Goal: Information Seeking & Learning: Learn about a topic

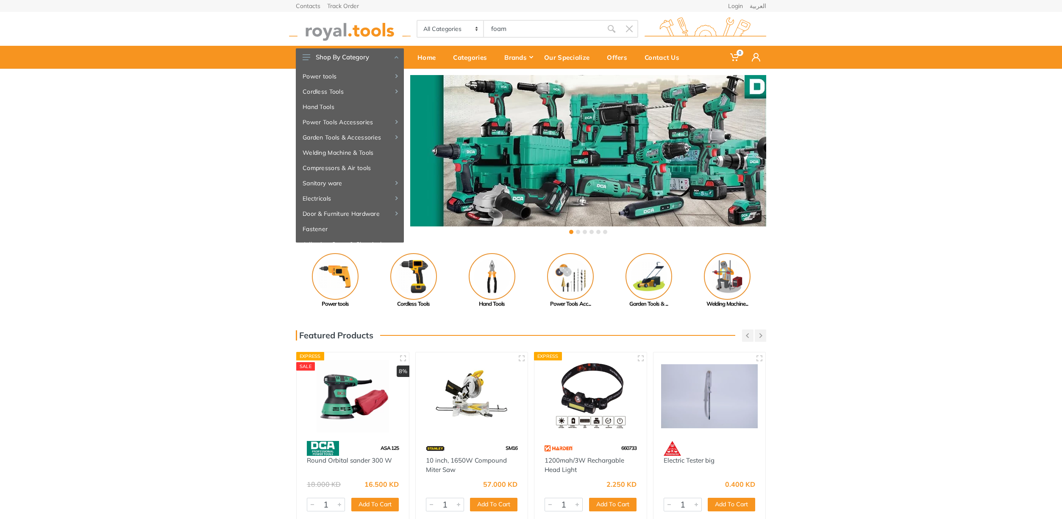
type input "foam"
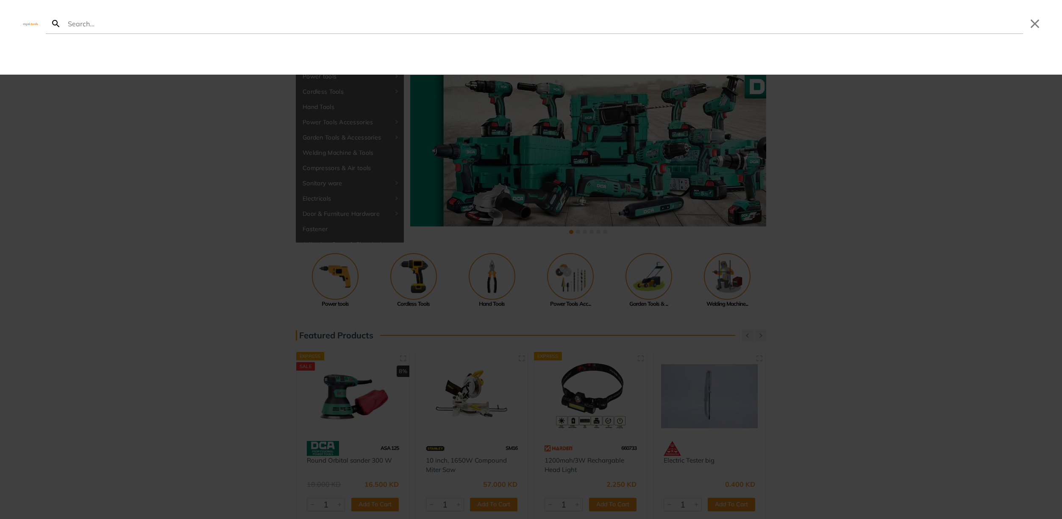
click at [134, 26] on input "Search" at bounding box center [544, 24] width 957 height 20
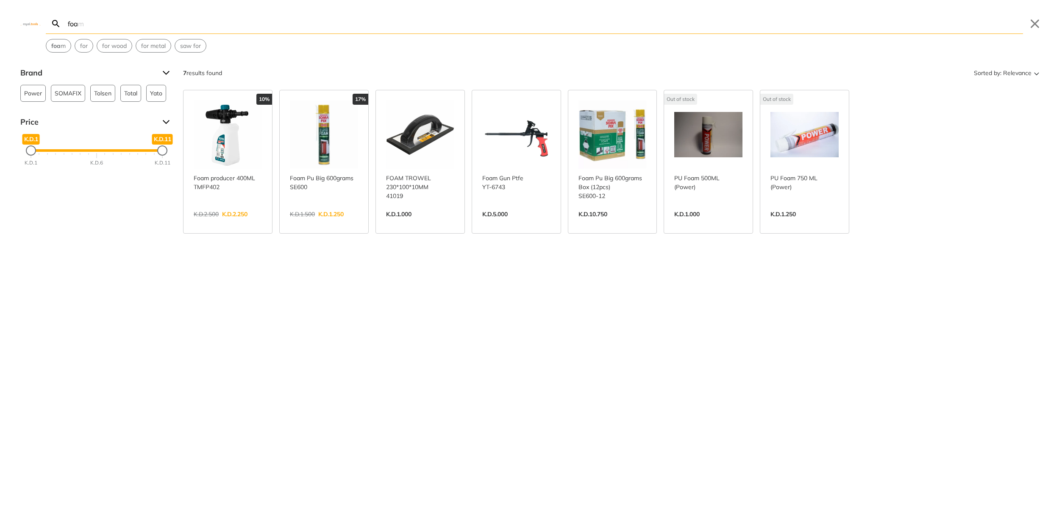
type input "foam"
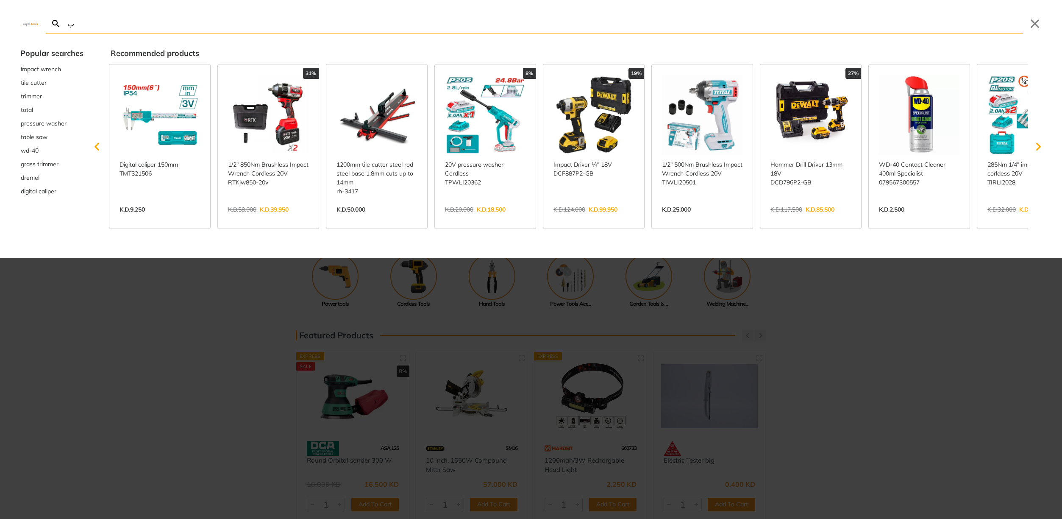
type input "بخ"
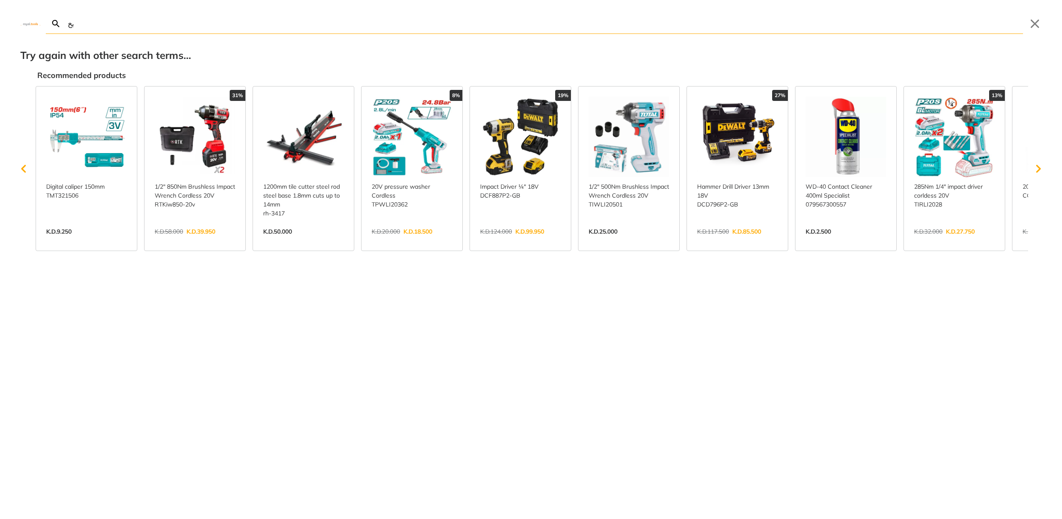
type input "ب"
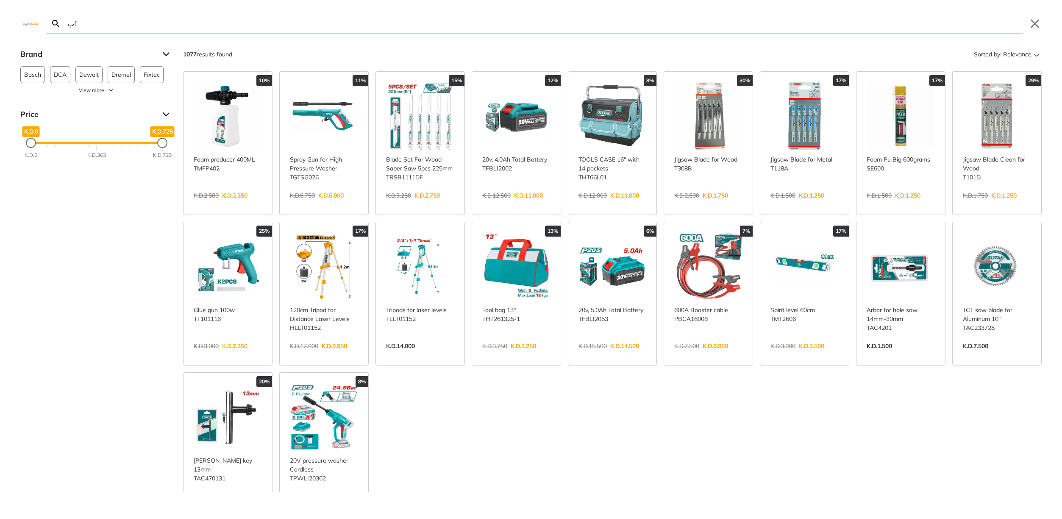
type input "ب"
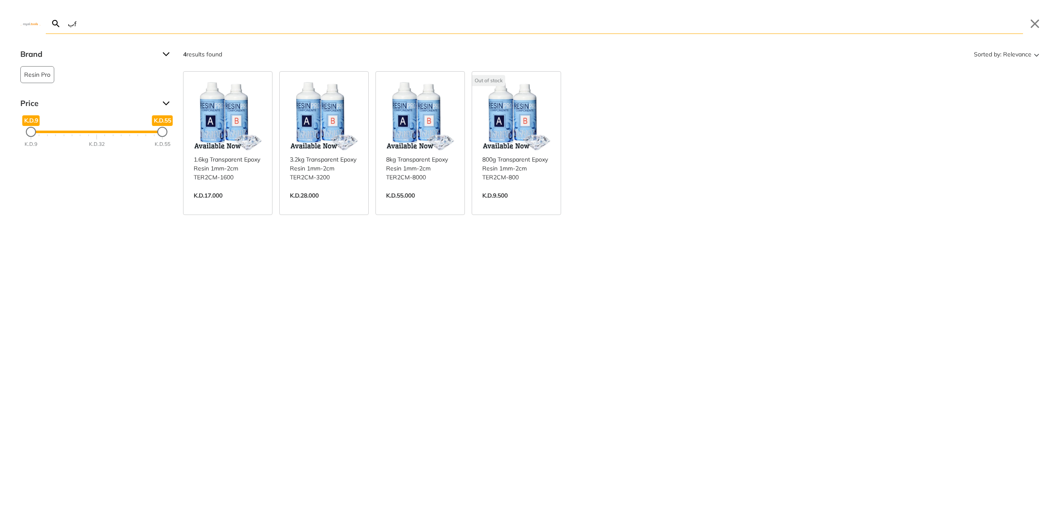
type input "ب"
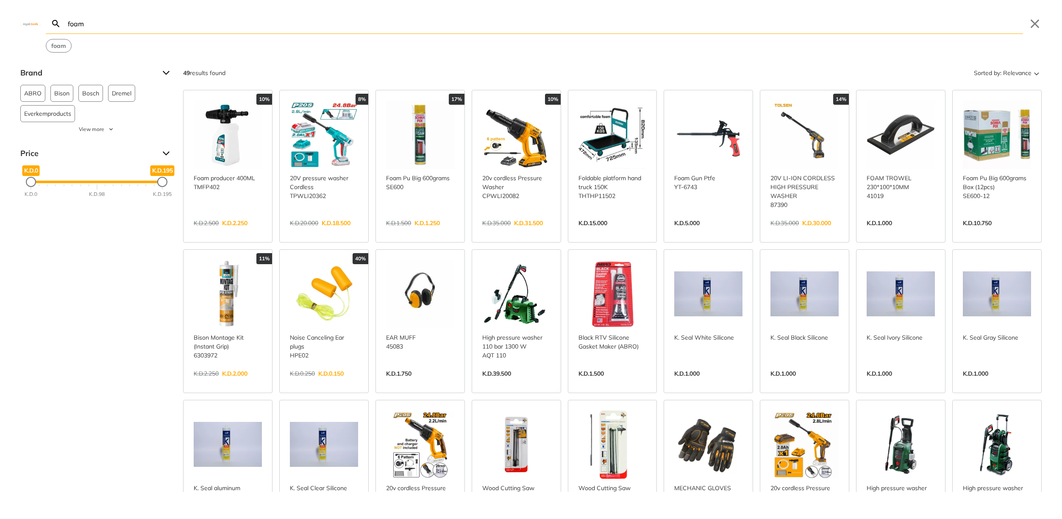
type input "foam"
click at [56, 23] on icon "Search" at bounding box center [56, 24] width 10 height 10
click at [1035, 26] on button "Close" at bounding box center [1035, 24] width 14 height 14
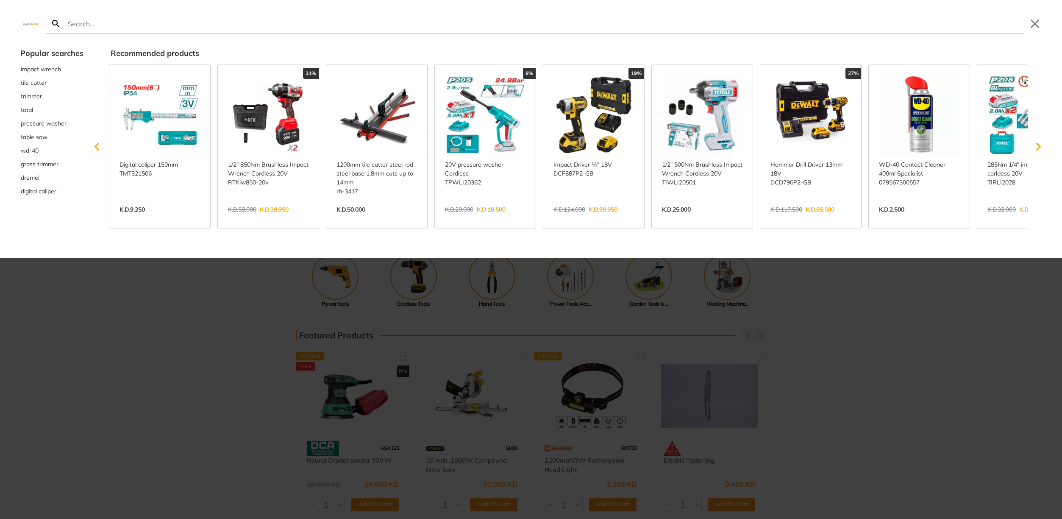
type input "f"
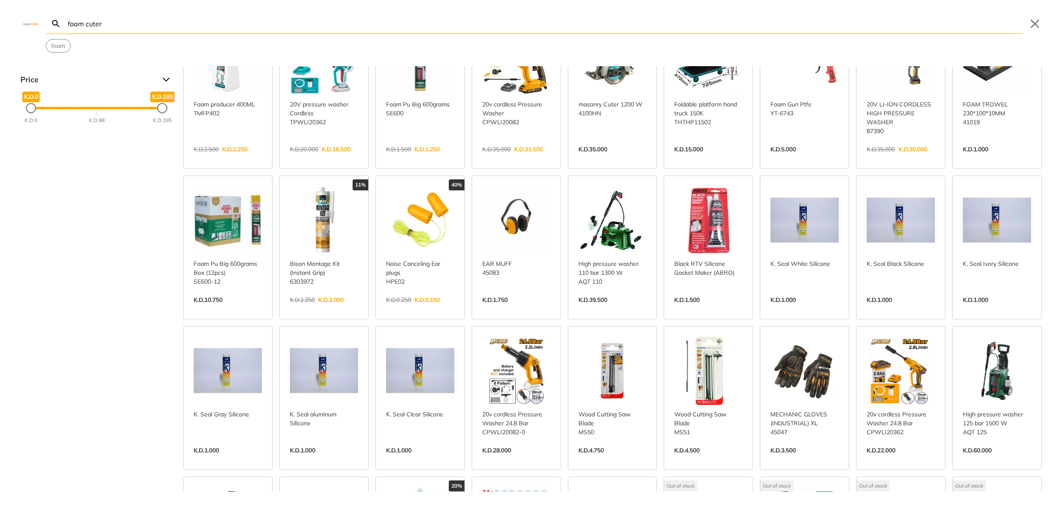
scroll to position [81, 0]
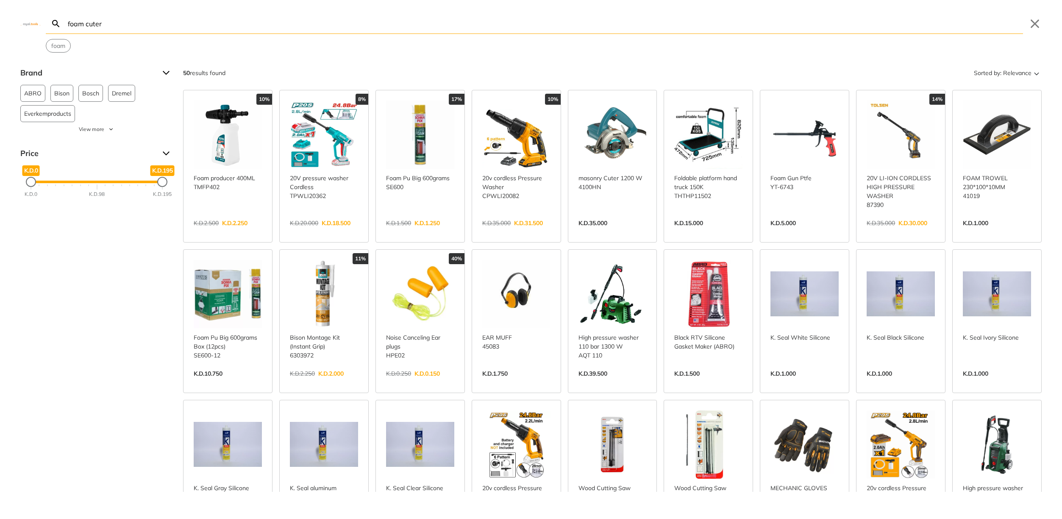
type input "foam cuter"
click at [790, 232] on link "View more →" at bounding box center [805, 232] width 68 height 0
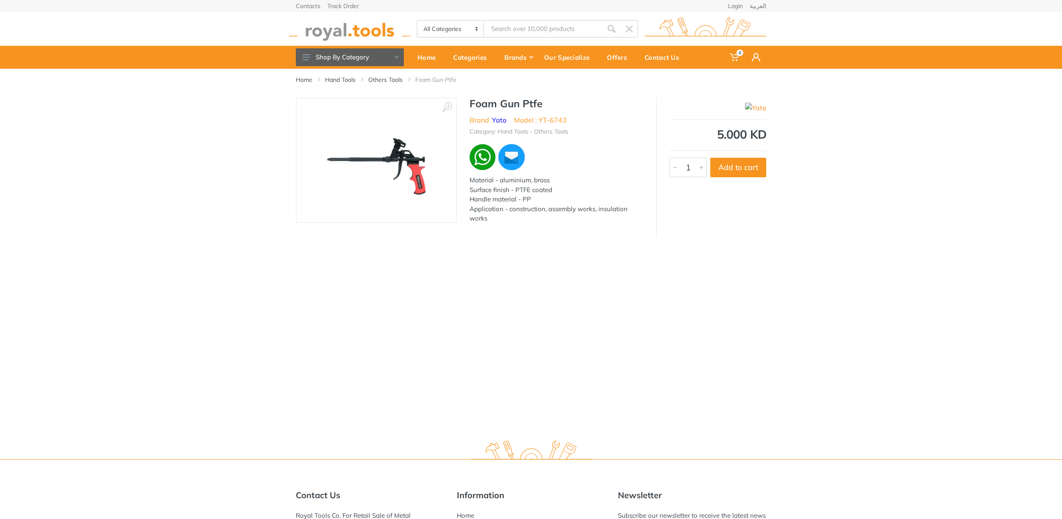
type input "foam cuter"
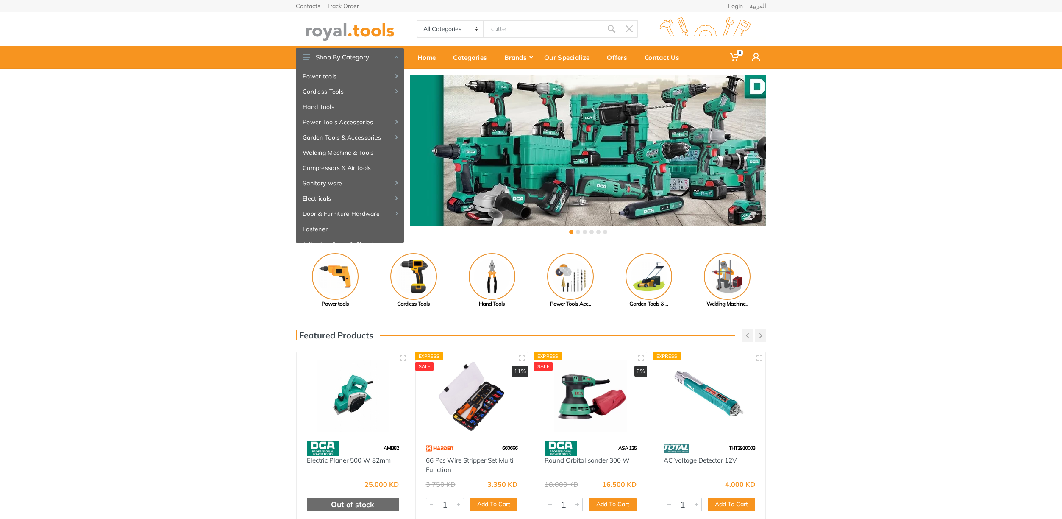
type input "cutter"
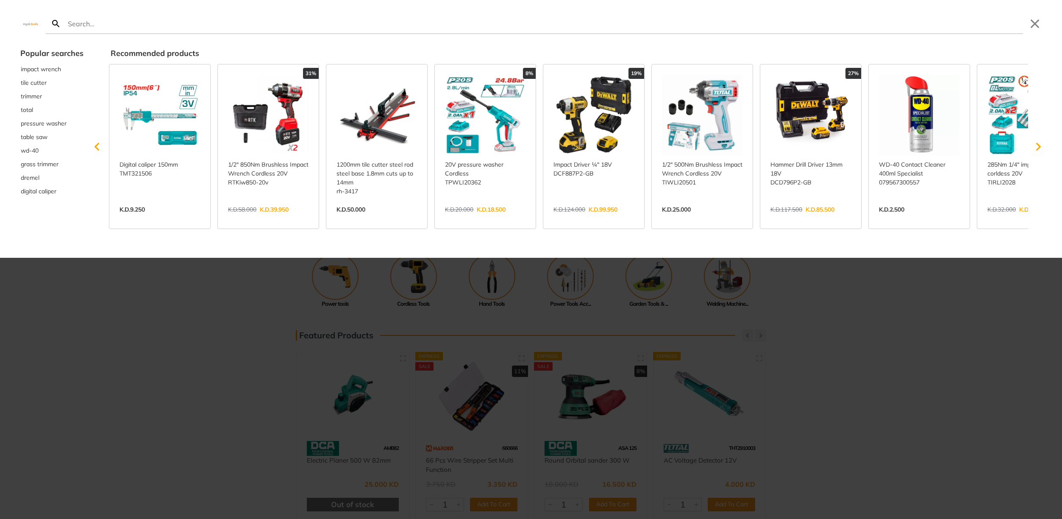
type input "c"
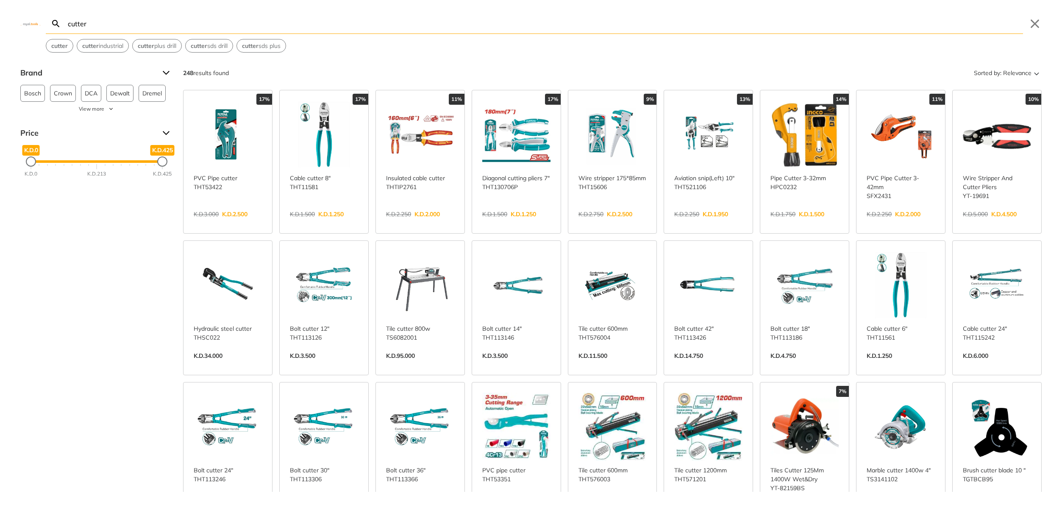
type input "cutter"
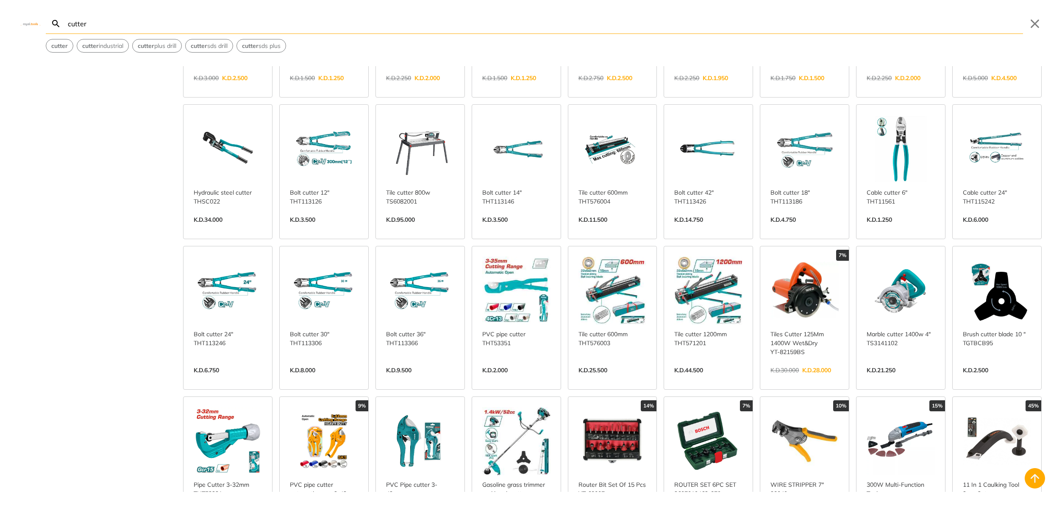
scroll to position [204, 0]
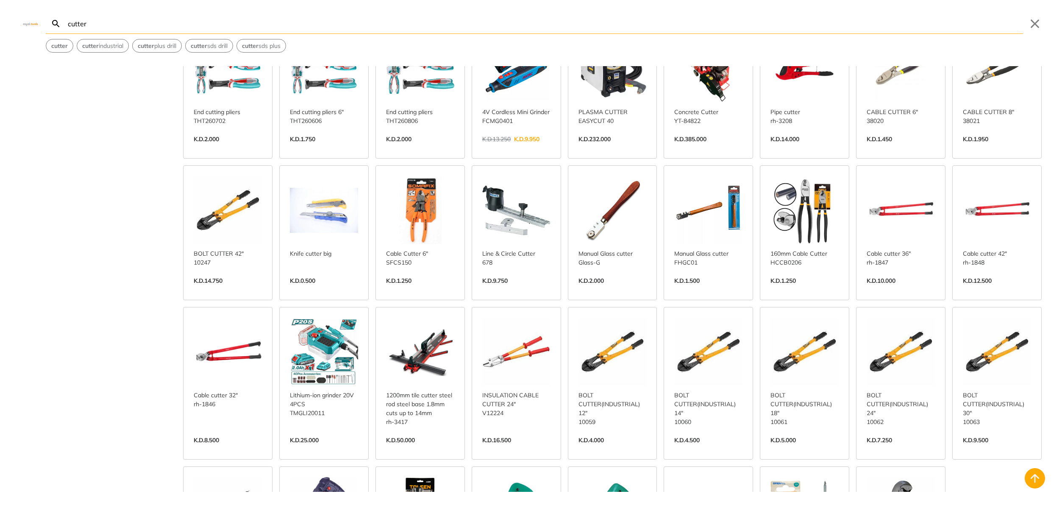
scroll to position [810, 0]
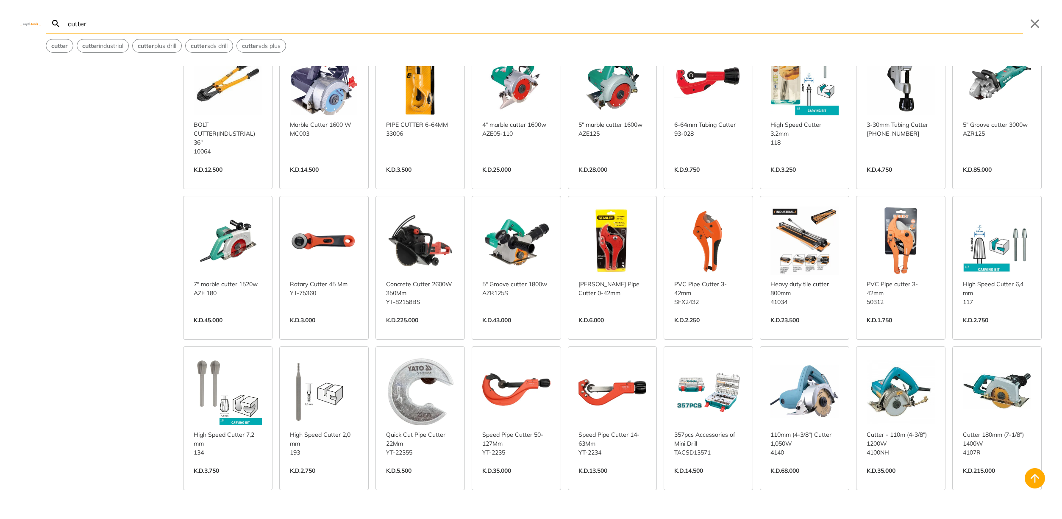
scroll to position [1240, 0]
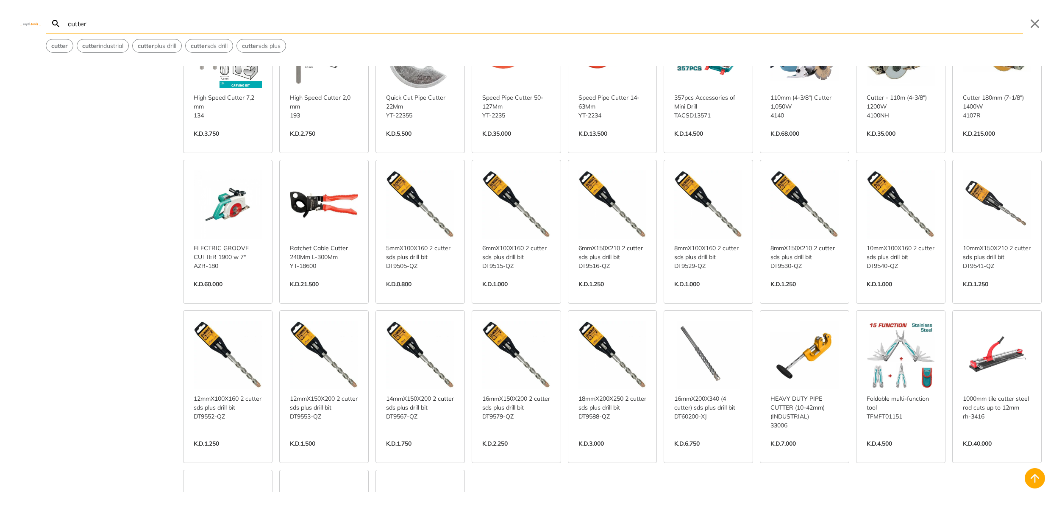
scroll to position [1585, 0]
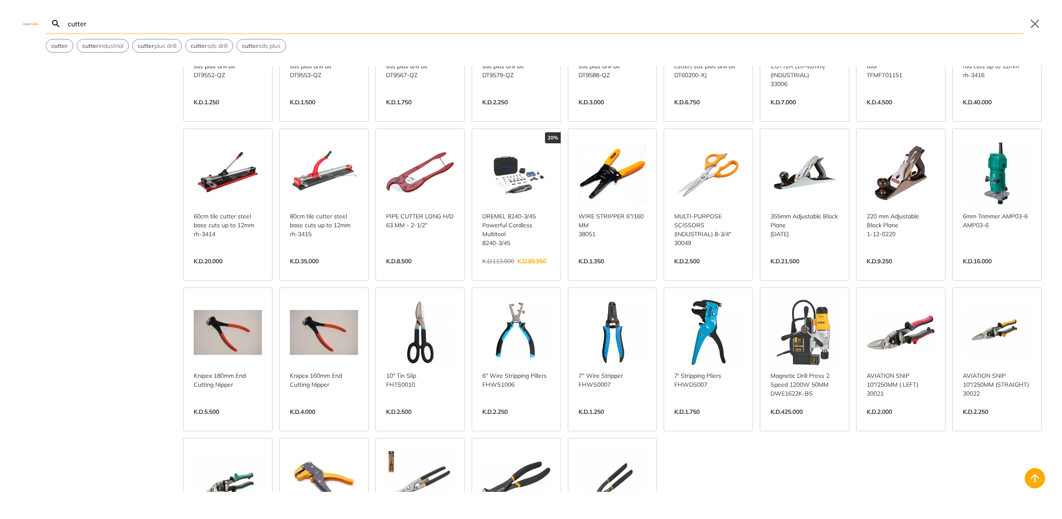
scroll to position [2002, 0]
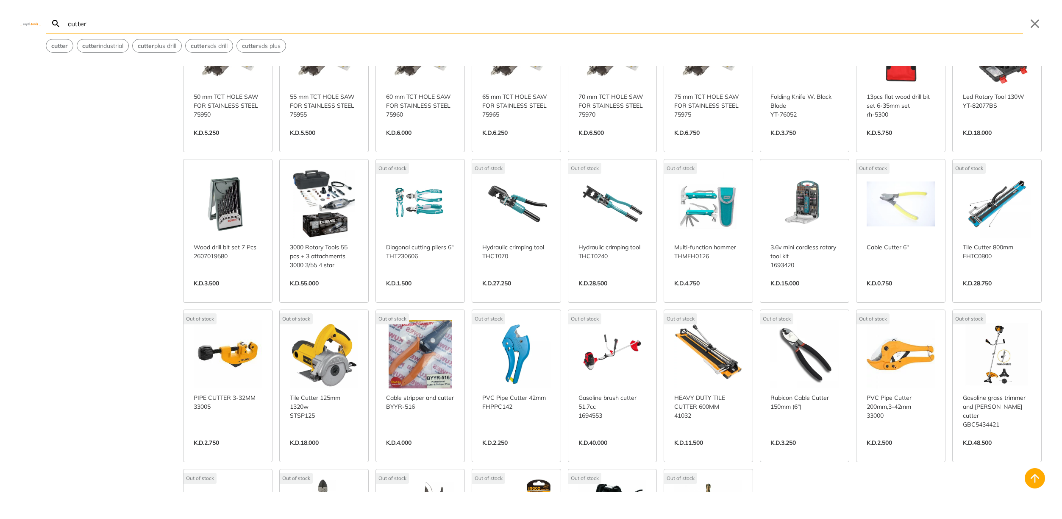
scroll to position [3603, 0]
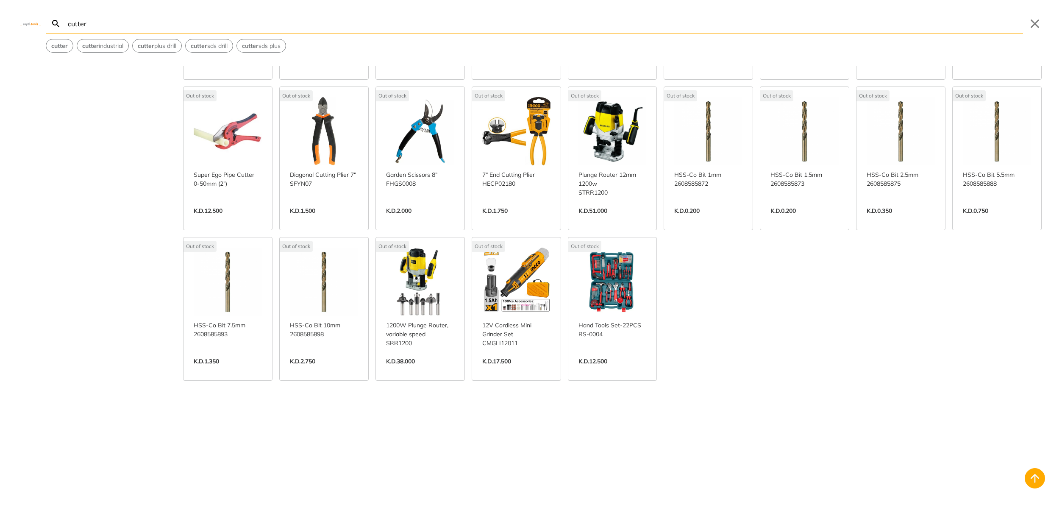
scroll to position [3948, 0]
